Goal: Task Accomplishment & Management: Manage account settings

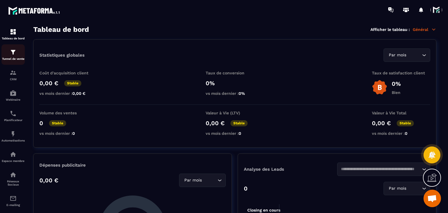
scroll to position [29, 0]
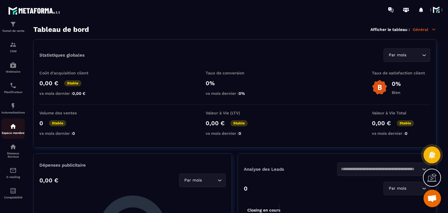
click at [4, 124] on div "Espace membre" at bounding box center [12, 129] width 23 height 12
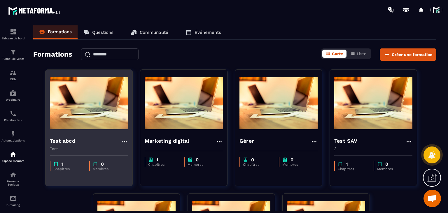
click at [61, 143] on h4 "Test abcd" at bounding box center [62, 141] width 25 height 8
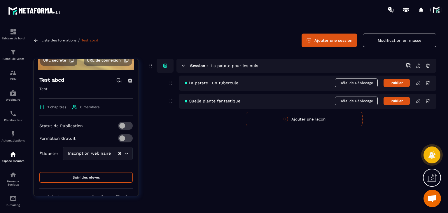
scroll to position [41, 0]
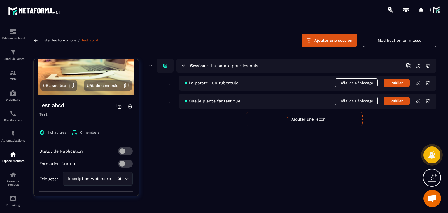
click at [416, 84] on icon at bounding box center [418, 82] width 5 height 5
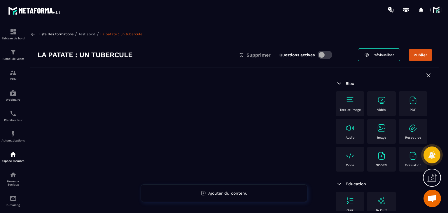
click at [31, 31] on div "Liste des formations / Test abcd / La patate : un tubercule La patate : un tube…" at bounding box center [234, 117] width 415 height 185
click at [31, 32] on icon at bounding box center [32, 34] width 5 height 5
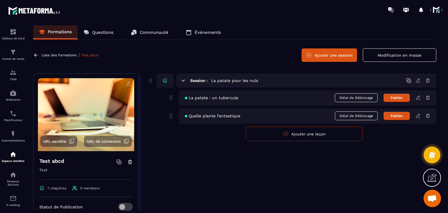
click at [355, 55] on button "Ajouter une session" at bounding box center [329, 54] width 55 height 13
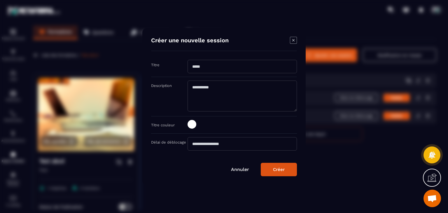
click at [232, 164] on div "Annuler Créer" at bounding box center [224, 169] width 146 height 13
click at [239, 168] on div "Annuler Créer" at bounding box center [224, 169] width 146 height 13
click at [286, 45] on div "Créer une nouvelle session" at bounding box center [224, 44] width 146 height 14
click at [288, 42] on div "Créer une nouvelle session" at bounding box center [224, 44] width 146 height 14
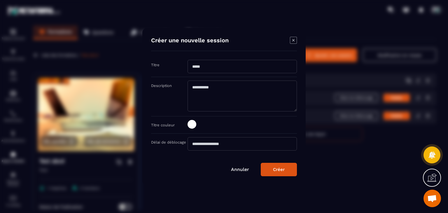
click at [291, 42] on icon "Modal window" at bounding box center [293, 40] width 7 height 7
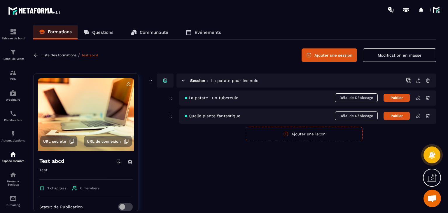
click at [355, 116] on span "Délai de Déblocage" at bounding box center [356, 115] width 43 height 9
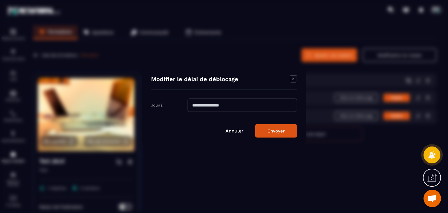
click at [233, 106] on input "Modal window" at bounding box center [242, 105] width 109 height 13
click at [292, 81] on icon "Modal window" at bounding box center [293, 79] width 7 height 7
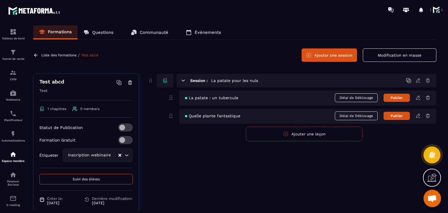
scroll to position [99, 0]
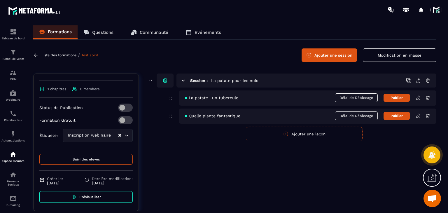
click at [292, 141] on div "Session : La patate pour les nuls La patate : un tubercule Délai de Déblocage P…" at bounding box center [292, 147] width 289 height 146
click at [286, 136] on icon "button" at bounding box center [285, 133] width 5 height 5
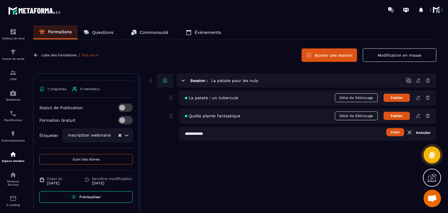
click at [388, 130] on button "Créer" at bounding box center [395, 132] width 18 height 8
click at [267, 136] on input "text" at bounding box center [307, 134] width 257 height 14
type input "**********"
click at [401, 129] on button "Créer" at bounding box center [395, 132] width 18 height 8
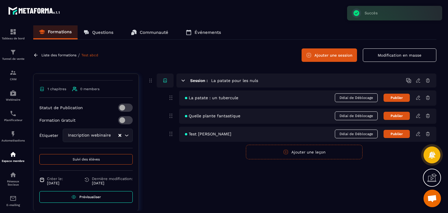
click at [416, 133] on icon at bounding box center [418, 133] width 5 height 5
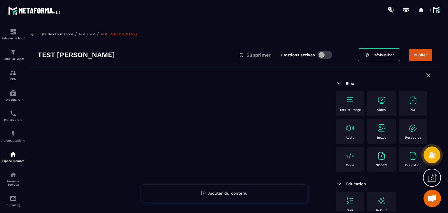
click at [355, 105] on div "Text et image" at bounding box center [350, 104] width 23 height 16
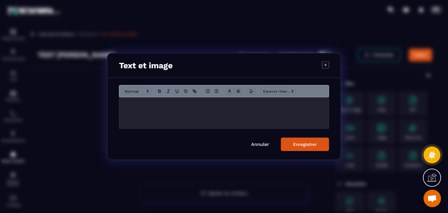
click at [325, 64] on icon "Modal window" at bounding box center [326, 65] width 2 height 2
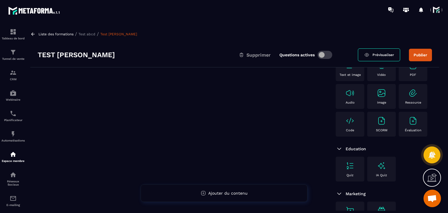
scroll to position [58, 0]
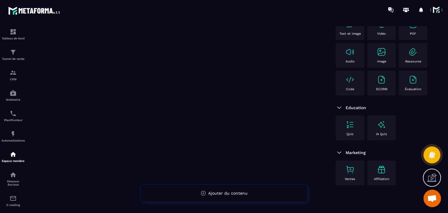
click at [346, 132] on div "Quiz" at bounding box center [350, 128] width 23 height 16
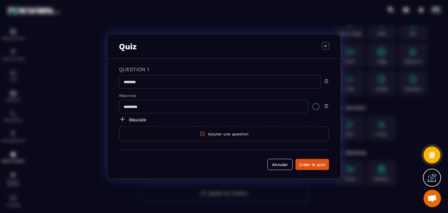
click at [151, 79] on input "Modal window" at bounding box center [220, 81] width 202 height 13
type input "****"
click at [319, 163] on div "Créer le quiz" at bounding box center [312, 165] width 26 height 6
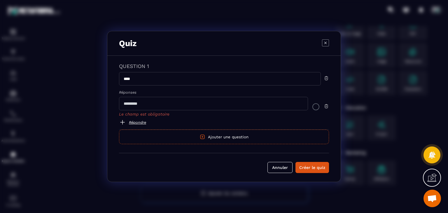
drag, startPoint x: 132, startPoint y: 105, endPoint x: 165, endPoint y: 109, distance: 33.0
click at [132, 105] on input "Modal window" at bounding box center [213, 103] width 189 height 13
type input "****"
click at [321, 165] on div "Créer le quiz" at bounding box center [312, 168] width 26 height 6
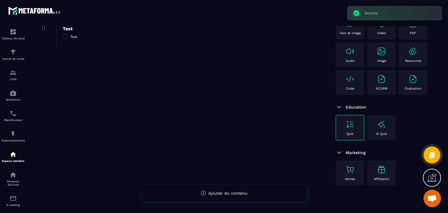
scroll to position [0, 0]
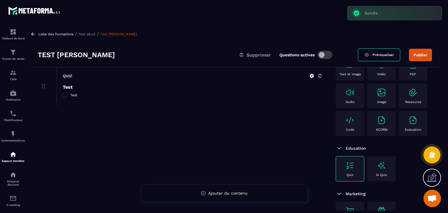
click at [310, 77] on icon at bounding box center [311, 75] width 5 height 5
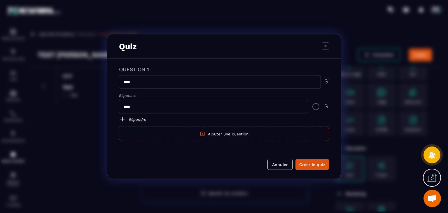
click at [328, 46] on icon "Modal window" at bounding box center [325, 45] width 7 height 7
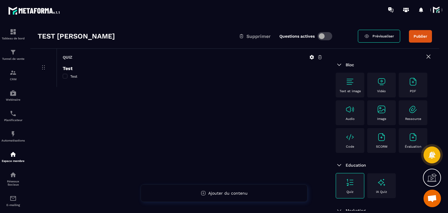
click at [425, 56] on icon at bounding box center [428, 56] width 7 height 7
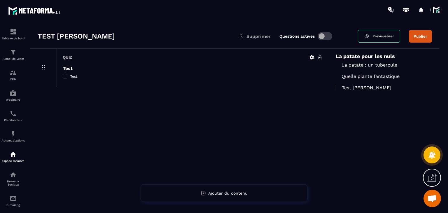
click at [354, 71] on div "La patate : un tubercule" at bounding box center [384, 76] width 96 height 11
click at [354, 64] on p "La patate : un tubercule" at bounding box center [384, 65] width 96 height 6
click at [419, 38] on button "Publier" at bounding box center [420, 36] width 23 height 13
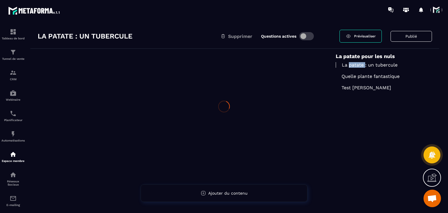
scroll to position [19, 0]
click at [369, 36] on span "Prévisualiser" at bounding box center [365, 36] width 22 height 4
click at [13, 156] on img at bounding box center [13, 154] width 7 height 7
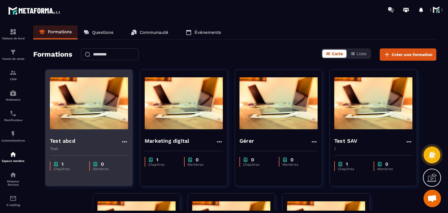
click at [99, 115] on img at bounding box center [89, 103] width 78 height 58
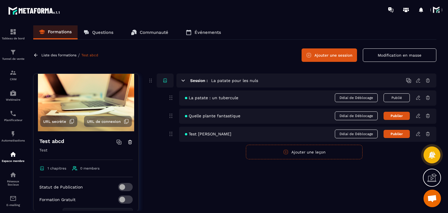
scroll to position [12, 0]
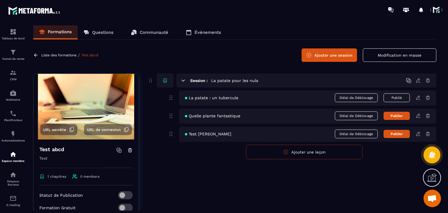
click at [357, 50] on button "Ajouter une session" at bounding box center [329, 54] width 55 height 13
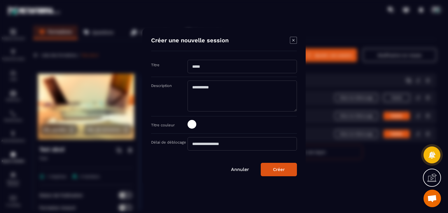
click at [290, 38] on icon "Modal window" at bounding box center [293, 40] width 7 height 7
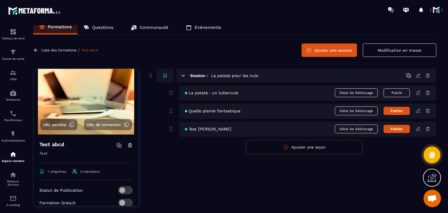
scroll to position [0, 0]
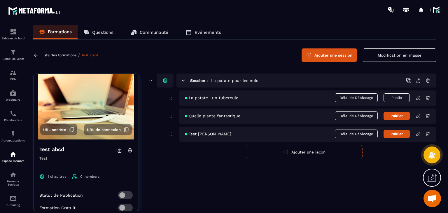
click at [183, 79] on icon at bounding box center [183, 80] width 5 height 5
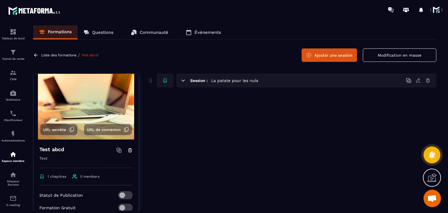
click at [420, 79] on icon at bounding box center [418, 80] width 5 height 5
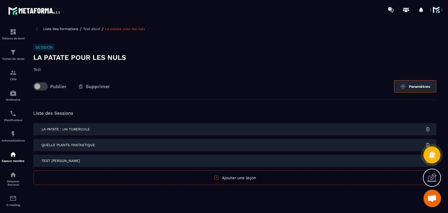
click at [404, 86] on img at bounding box center [403, 86] width 6 height 6
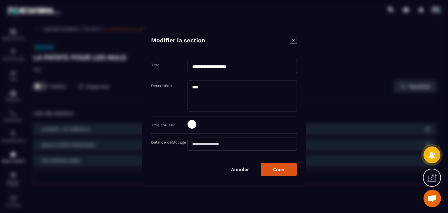
click at [235, 168] on link "Annuler" at bounding box center [240, 170] width 18 height 6
